Goal: Information Seeking & Learning: Learn about a topic

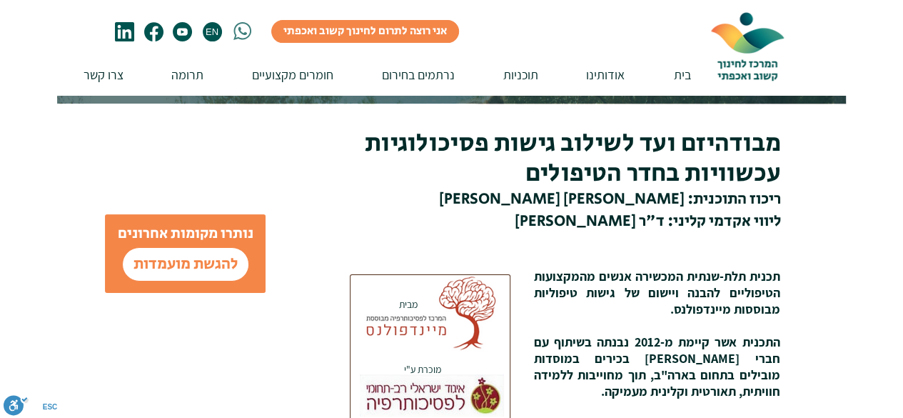
scroll to position [286, 0]
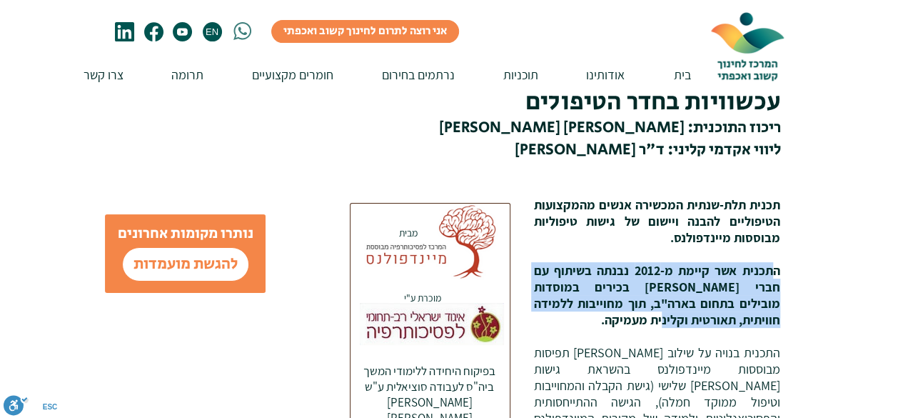
drag, startPoint x: 776, startPoint y: 271, endPoint x: 619, endPoint y: 326, distance: 166.7
click at [619, 326] on p "התכנית אשר קיימת מ-2012 נבנתה בשיתוף עם חברי [PERSON_NAME] בכירים במוסדות מוביל…" at bounding box center [657, 295] width 246 height 66
copy span "תכנית אשר קיימת מ-2012 נבנתה בשיתוף עם חברי [PERSON_NAME] בכירים במוסדות מובילי…"
click at [667, 320] on p "התכנית אשר קיימת מ-2012 נבנתה בשיתוף עם חברי [PERSON_NAME] בכירים במוסדות מוביל…" at bounding box center [657, 295] width 246 height 66
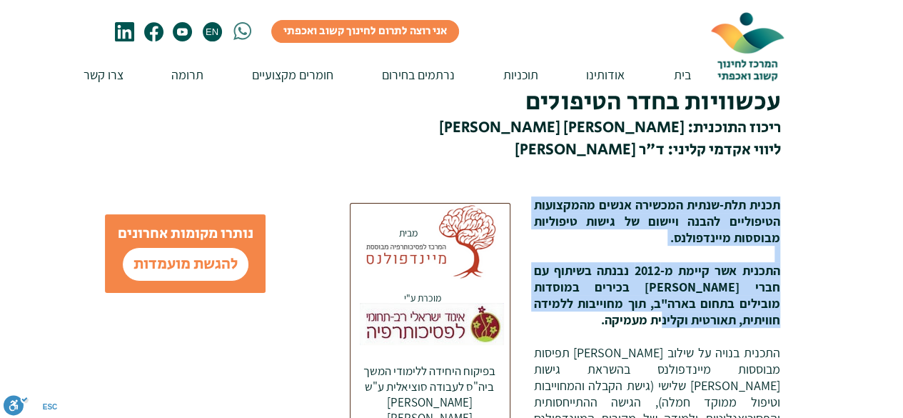
drag, startPoint x: 674, startPoint y: 327, endPoint x: 780, endPoint y: 202, distance: 163.7
click at [780, 202] on div "​תכנית תלת-שנתית המכשירה אנשים מהמקצועות הטיפוליים להבנה ויישום של גישות טיפולי…" at bounding box center [657, 335] width 246 height 279
copy div "תכנית תלת-שנתית המכשירה אנשים מהמקצועות הטיפוליים להבנה ויישום של גישות טיפוליו…"
